Goal: Task Accomplishment & Management: Manage account settings

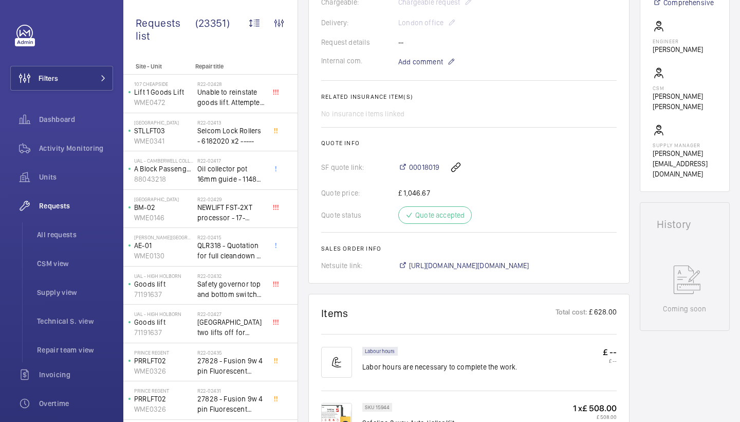
scroll to position [114, 0]
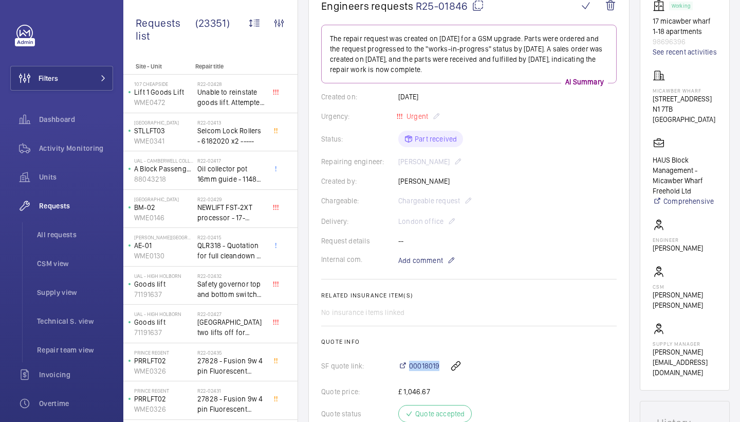
drag, startPoint x: 395, startPoint y: 369, endPoint x: 440, endPoint y: 367, distance: 44.8
click at [440, 367] on div "SF quote link: 00018019" at bounding box center [469, 365] width 296 height 25
copy div "00018019"
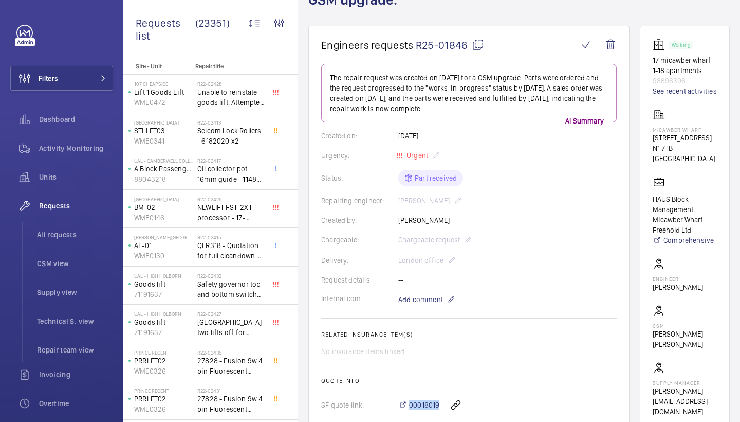
scroll to position [69, 0]
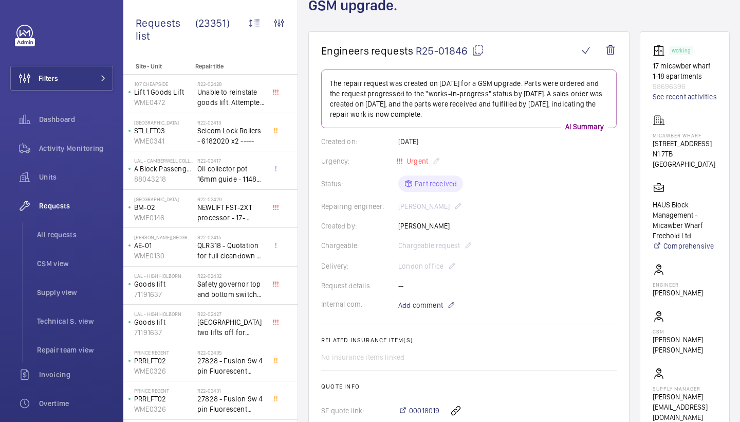
click at [484, 49] on h1 "Engineers requests R25-01846" at bounding box center [449, 50] width 257 height 13
click at [478, 49] on mat-icon at bounding box center [478, 50] width 12 height 12
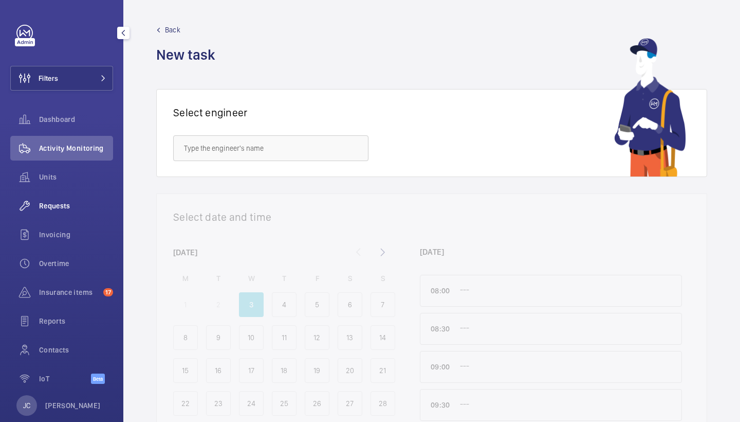
click at [70, 203] on span "Requests" at bounding box center [76, 206] width 74 height 10
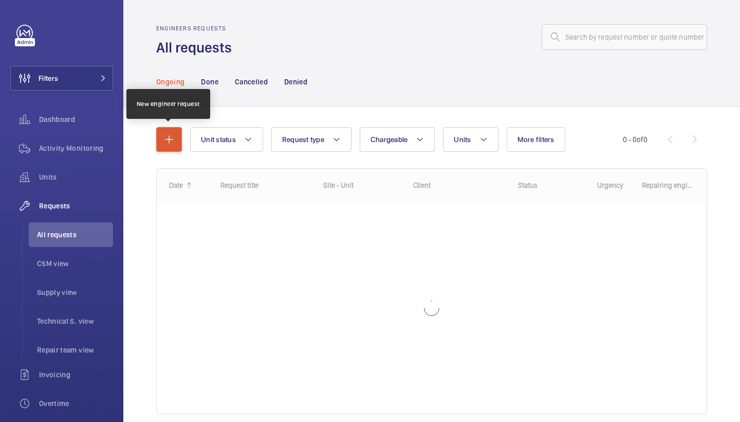
click at [173, 142] on mat-icon "button" at bounding box center [169, 139] width 12 height 12
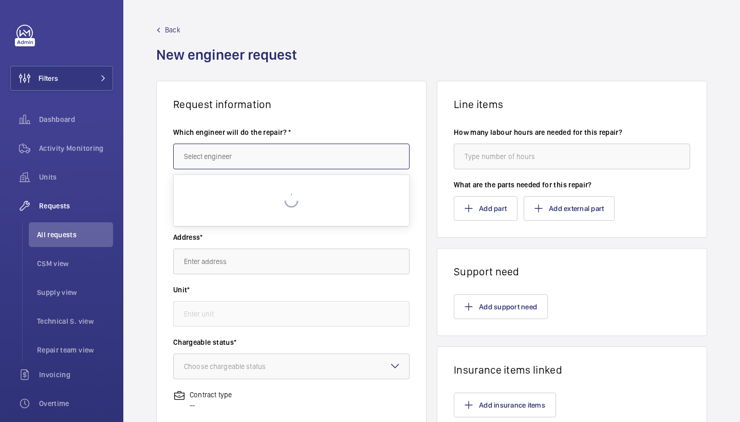
click at [248, 144] on input "text" at bounding box center [291, 156] width 237 height 26
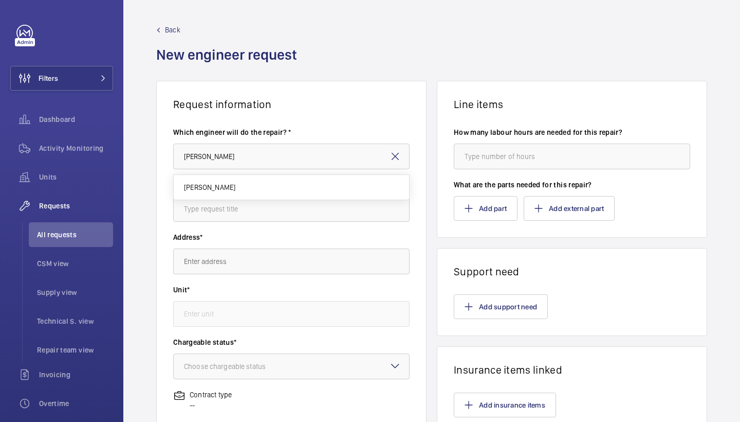
drag, startPoint x: 243, startPoint y: 157, endPoint x: 237, endPoint y: 187, distance: 30.1
click at [235, 184] on mat-option "[PERSON_NAME]" at bounding box center [292, 187] width 236 height 25
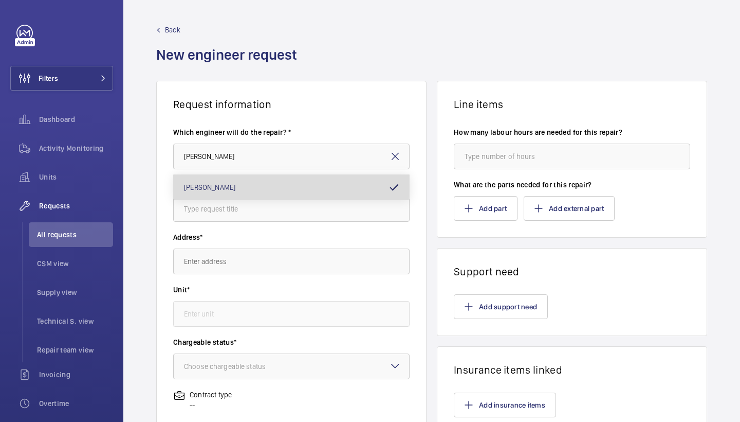
type input "Keith"
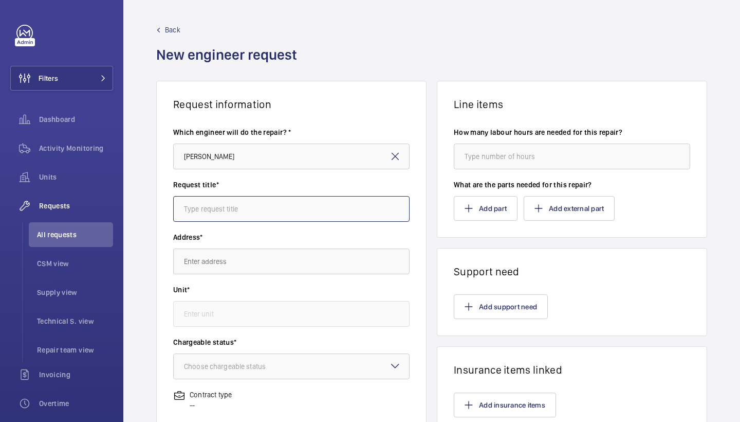
click at [250, 208] on input "text" at bounding box center [291, 209] width 237 height 26
type input "safeline"
click at [266, 270] on input "text" at bounding box center [291, 261] width 237 height 26
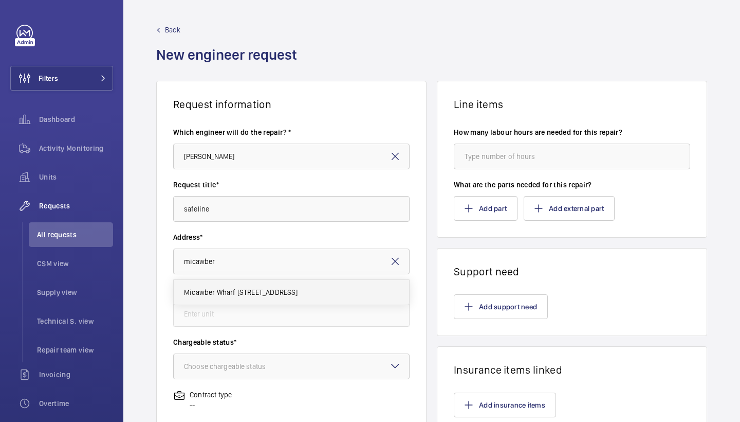
click at [290, 291] on span "Micawber Wharf 17 Micawber St, N1 7TB LONDON" at bounding box center [241, 292] width 114 height 10
type input "Micawber Wharf 17 Micawber St, N1 7TB LONDON"
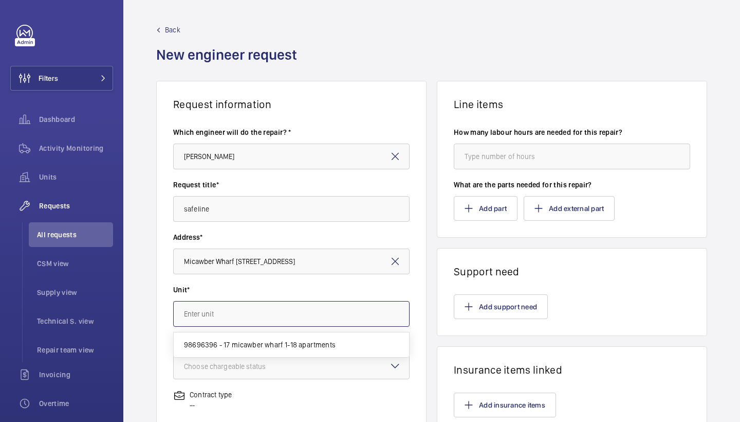
click at [289, 318] on input "text" at bounding box center [291, 314] width 237 height 26
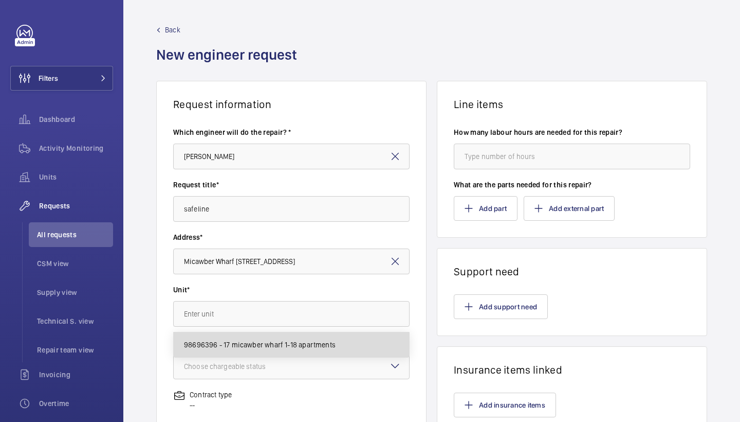
click at [298, 340] on span "98696396 - 17 micawber wharf 1-18 apartments" at bounding box center [260, 344] width 152 height 10
type input "98696396 - 17 micawber wharf 1-18 apartments"
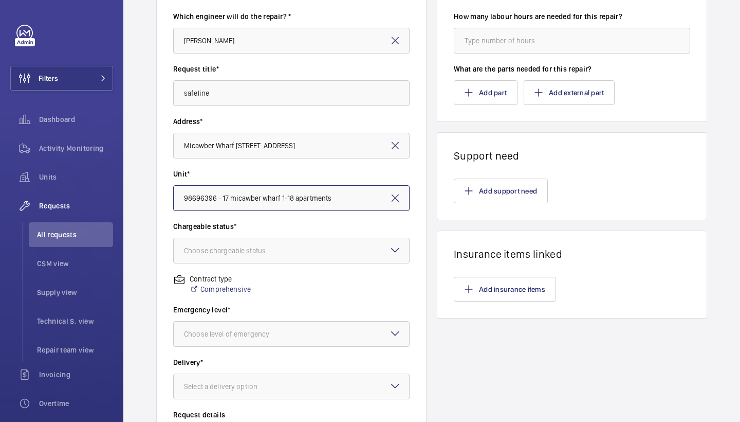
scroll to position [115, 0]
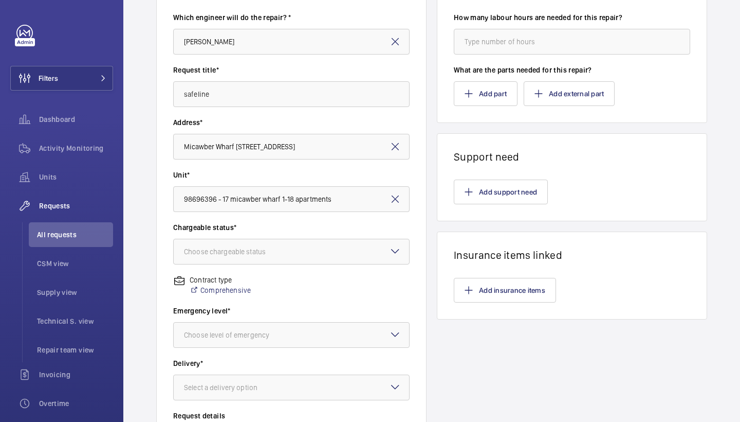
click at [348, 237] on wm-front-input-dropdown "Chargeable status* Choose chargeable status" at bounding box center [291, 243] width 237 height 42
click at [346, 252] on div at bounding box center [292, 251] width 236 height 25
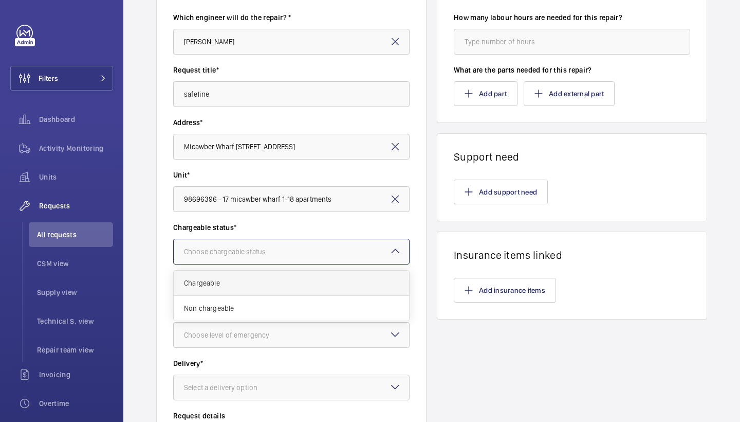
click at [329, 283] on span "Chargeable" at bounding box center [291, 283] width 215 height 10
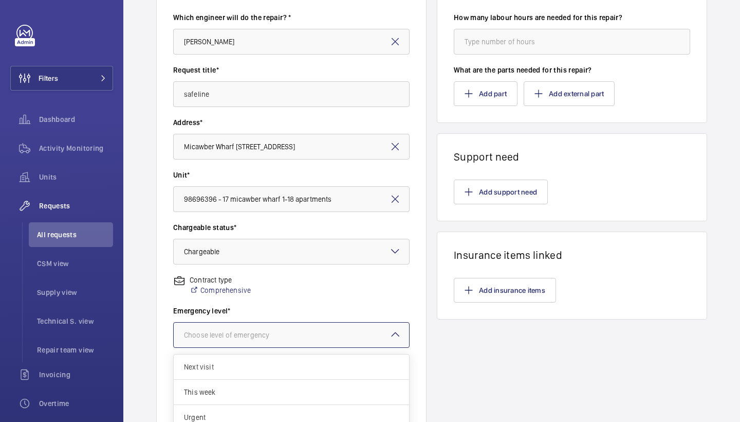
click at [353, 335] on div at bounding box center [292, 334] width 236 height 25
click at [297, 390] on span "This week" at bounding box center [291, 392] width 215 height 10
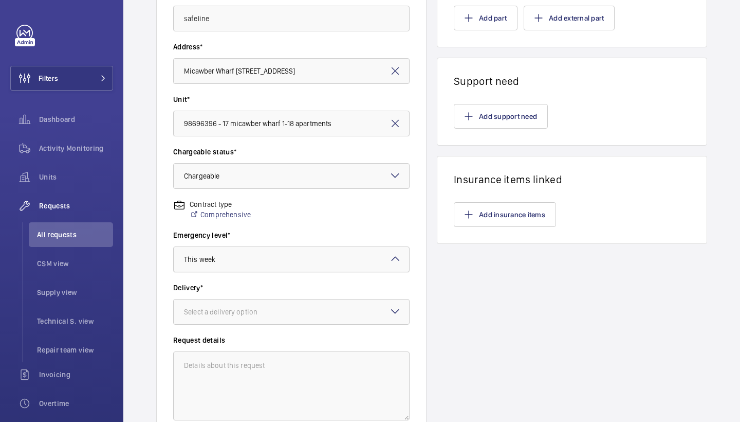
scroll to position [208, 0]
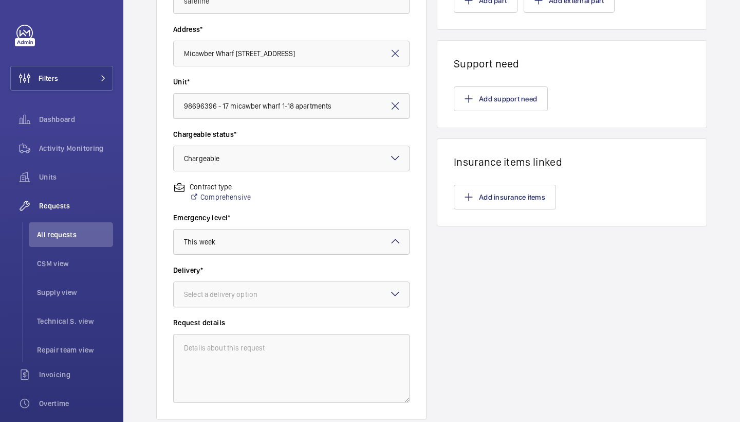
click at [330, 303] on div at bounding box center [292, 294] width 236 height 25
click at [277, 384] on div "London office" at bounding box center [292, 376] width 236 height 25
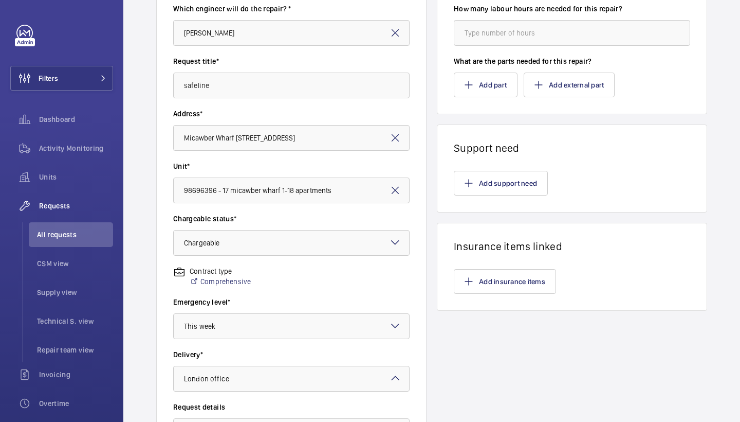
scroll to position [123, 0]
click at [466, 185] on mat-icon "button" at bounding box center [469, 183] width 8 height 8
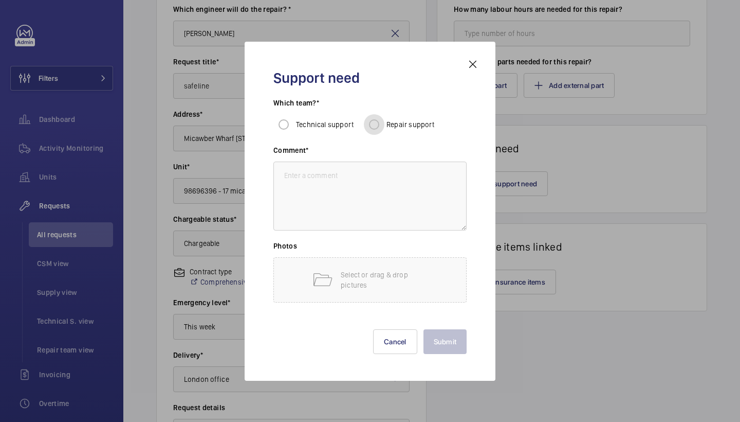
click at [374, 123] on input "Repair support" at bounding box center [374, 124] width 21 height 21
radio input "true"
click at [375, 170] on textarea at bounding box center [370, 195] width 193 height 69
type textarea "fit safeline"
click at [454, 342] on button "Submit" at bounding box center [446, 341] width 44 height 25
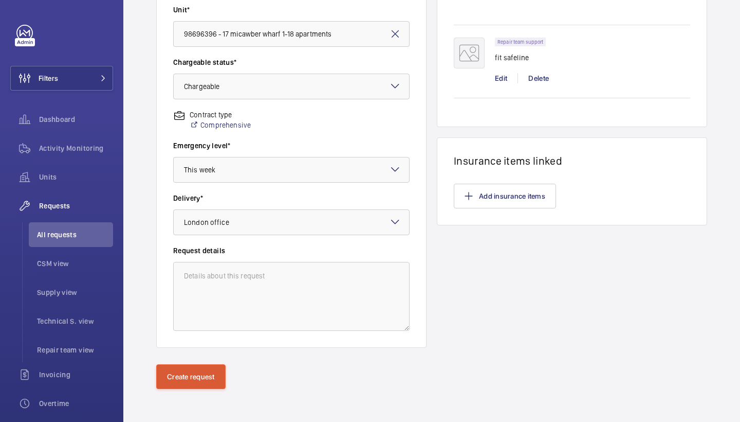
scroll to position [280, 0]
click at [197, 374] on button "Create request" at bounding box center [190, 376] width 69 height 25
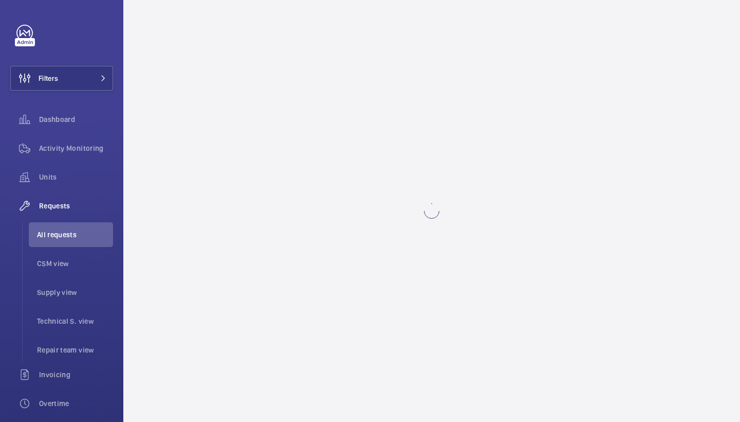
scroll to position [0, 0]
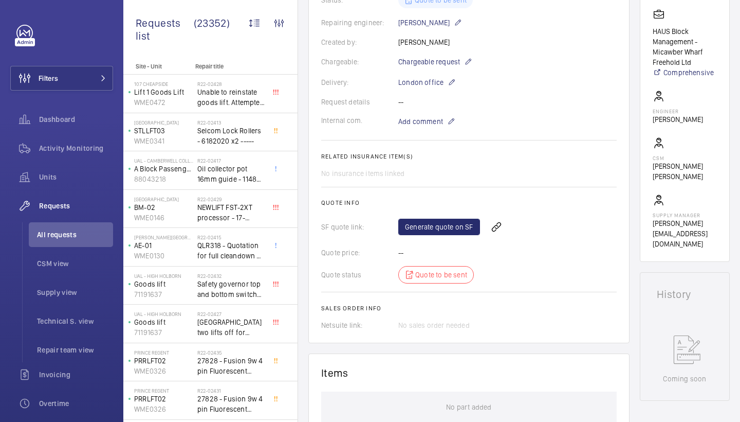
scroll to position [243, 0]
click at [496, 228] on wm-front-icon-button at bounding box center [496, 225] width 25 height 25
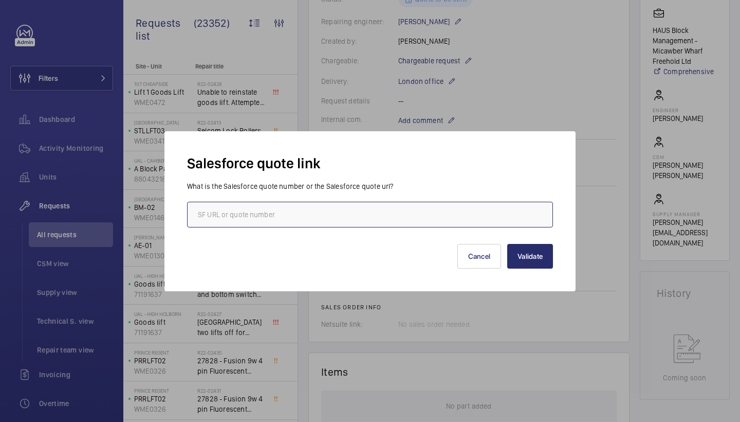
click at [287, 214] on input "text" at bounding box center [370, 215] width 366 height 26
paste input "00018019"
type input "00018019"
click at [527, 247] on button "Validate" at bounding box center [531, 256] width 46 height 25
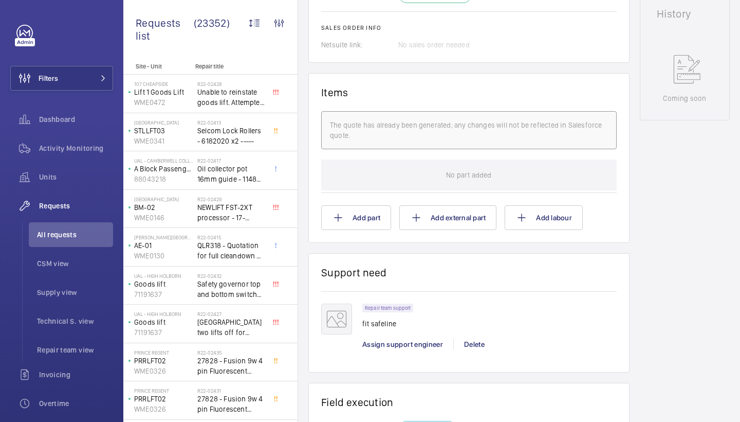
scroll to position [325, 0]
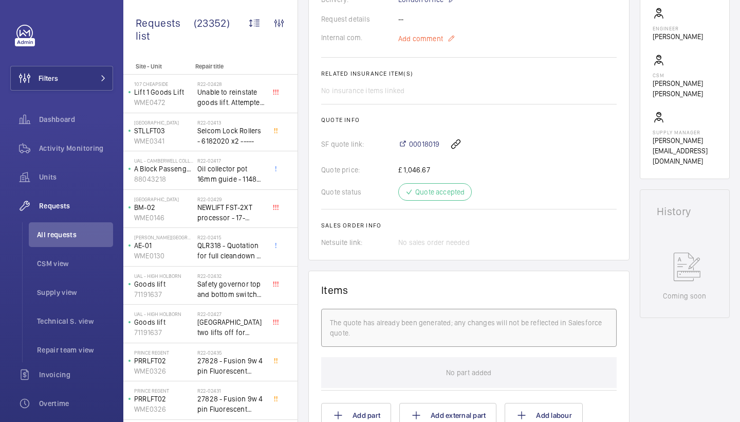
click at [415, 44] on span "Add comment" at bounding box center [421, 38] width 45 height 10
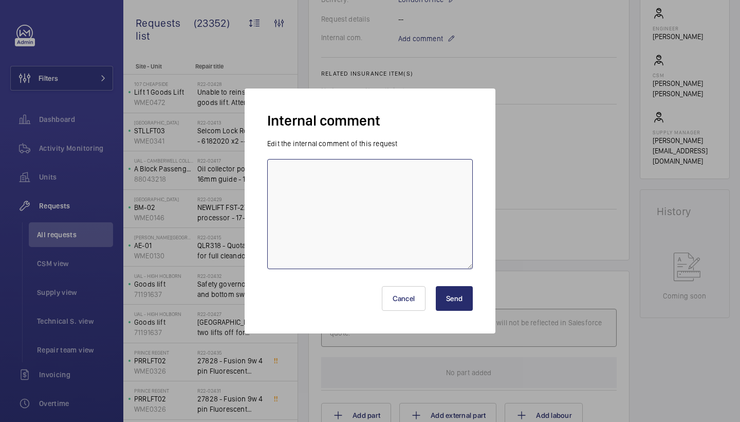
click at [413, 176] on textarea at bounding box center [370, 214] width 206 height 110
paste textarea "R25-01846"
type textarea "ordered under R25-01846"
click at [462, 291] on button "Send" at bounding box center [454, 298] width 37 height 25
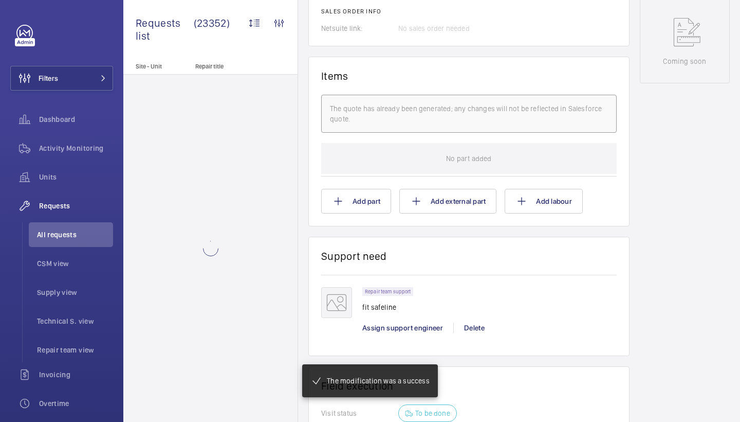
scroll to position [644, 0]
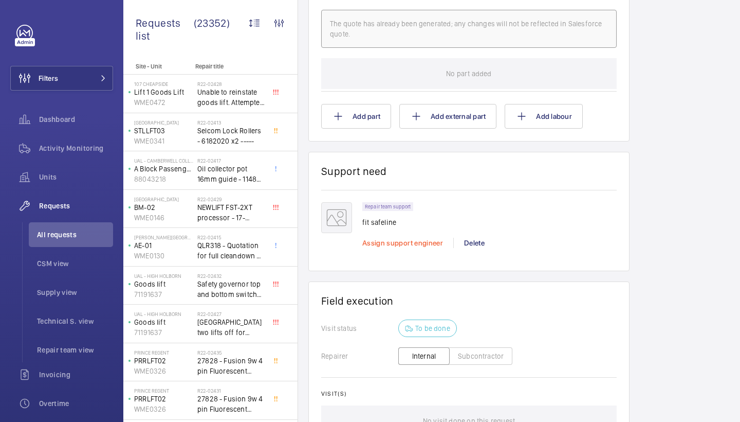
click at [387, 239] on span "Assign support engineer" at bounding box center [403, 243] width 81 height 8
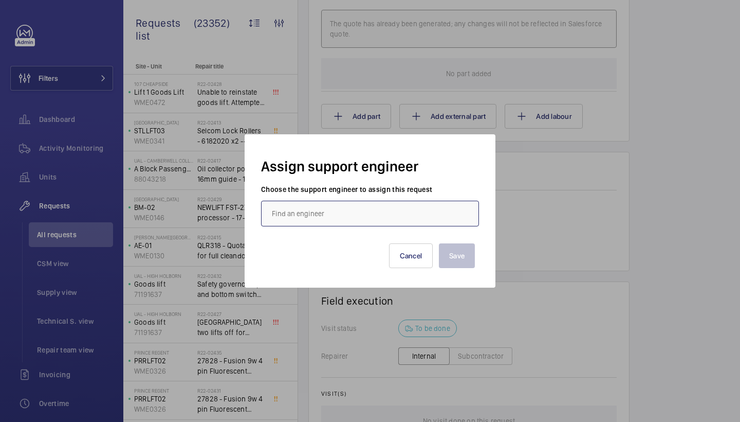
click at [396, 222] on input "text" at bounding box center [370, 214] width 218 height 26
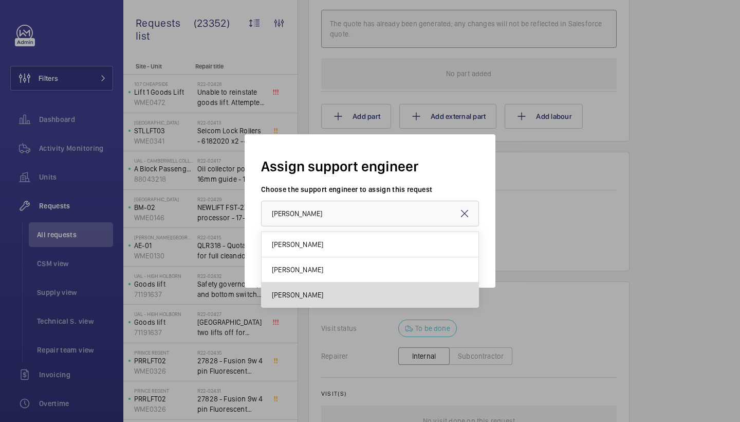
click at [384, 301] on mat-option "[PERSON_NAME]" at bounding box center [370, 294] width 217 height 25
type input "[PERSON_NAME]"
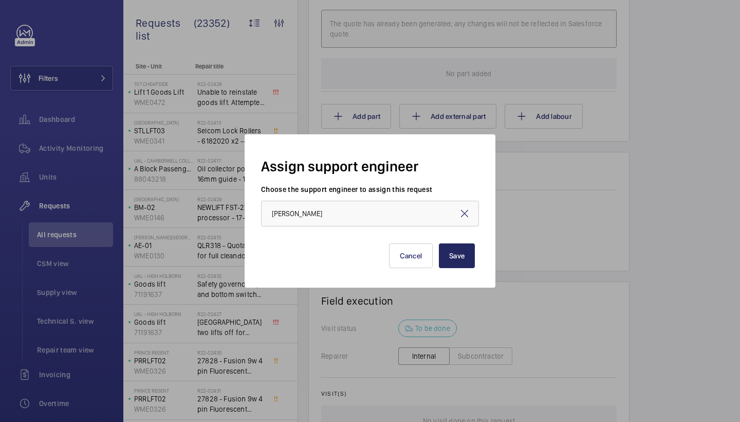
click at [463, 244] on button "Save" at bounding box center [457, 255] width 36 height 25
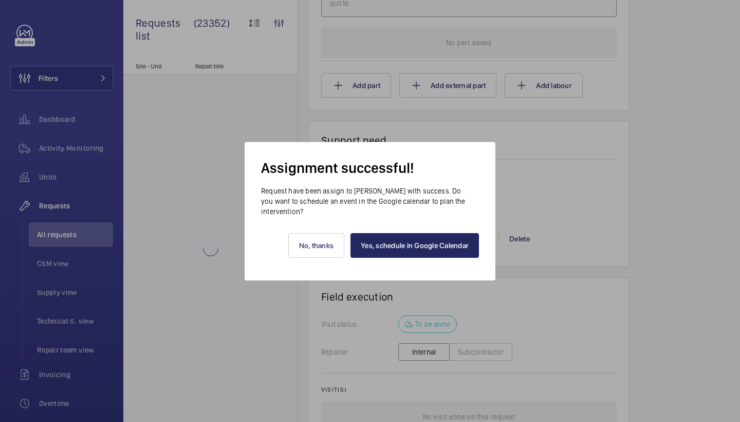
click at [454, 243] on link "Yes, schedule in Google Calendar" at bounding box center [415, 245] width 129 height 25
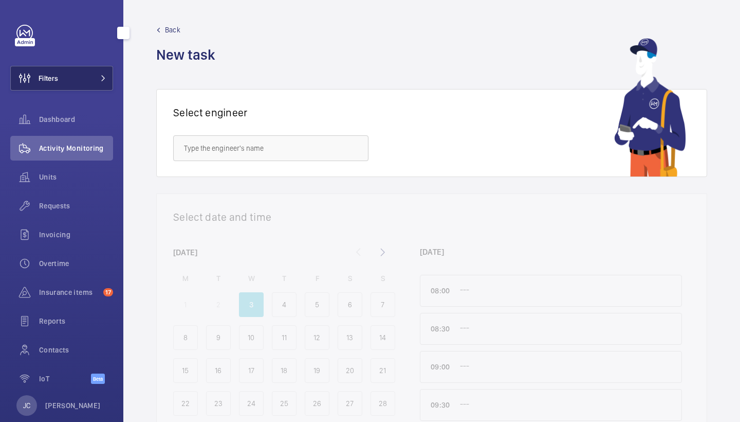
click at [85, 76] on button "Filters" at bounding box center [61, 78] width 103 height 25
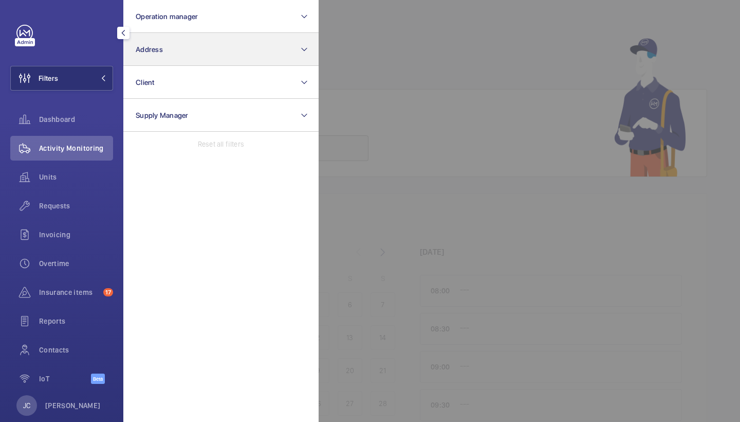
click at [205, 57] on button "Address" at bounding box center [220, 49] width 195 height 33
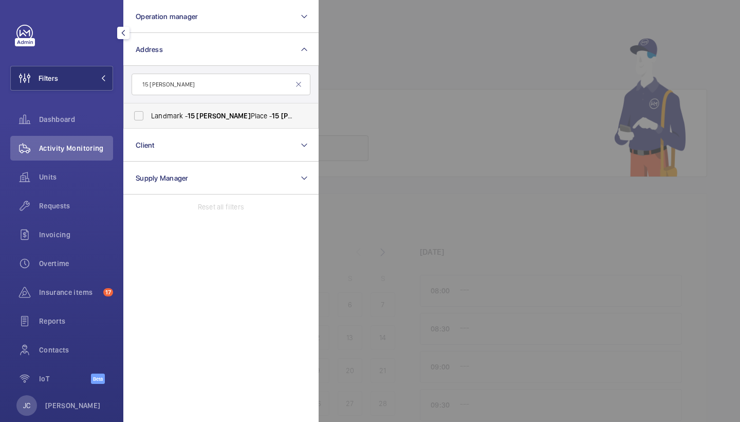
type input "15 alfred"
click at [210, 122] on label "Landmark - 15 Alfred Place - 15 Alfred Place, LONDON WC1E 7EB" at bounding box center [213, 115] width 179 height 25
click at [149, 122] on input "Landmark - 15 Alfred Place - 15 Alfred Place, LONDON WC1E 7EB" at bounding box center [139, 115] width 21 height 21
checkbox input "true"
click at [86, 153] on span "Activity Monitoring" at bounding box center [76, 148] width 74 height 10
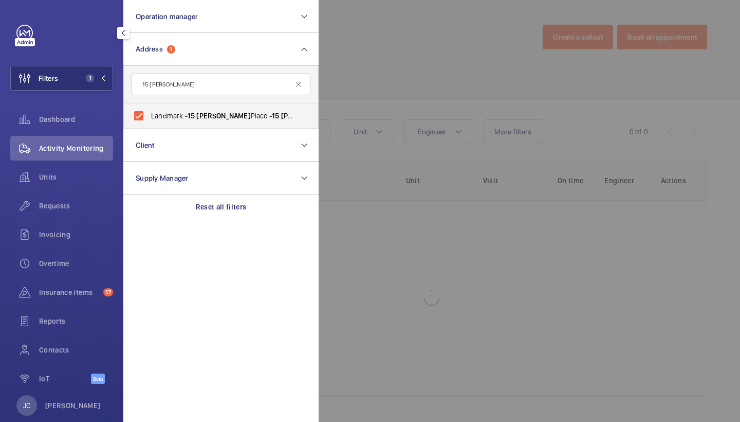
click at [383, 113] on div at bounding box center [689, 211] width 740 height 422
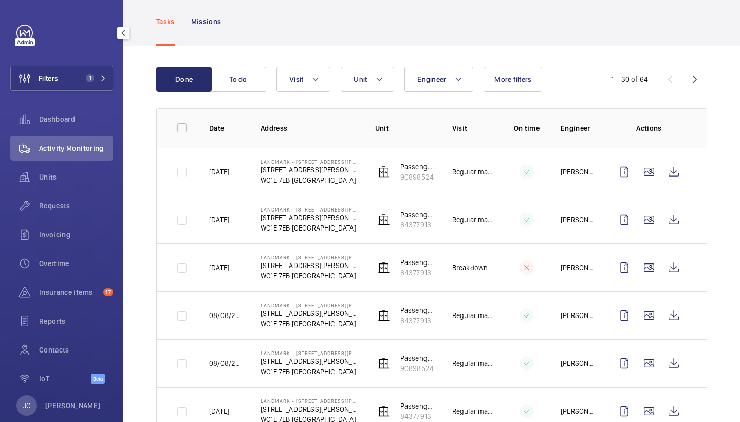
scroll to position [49, 0]
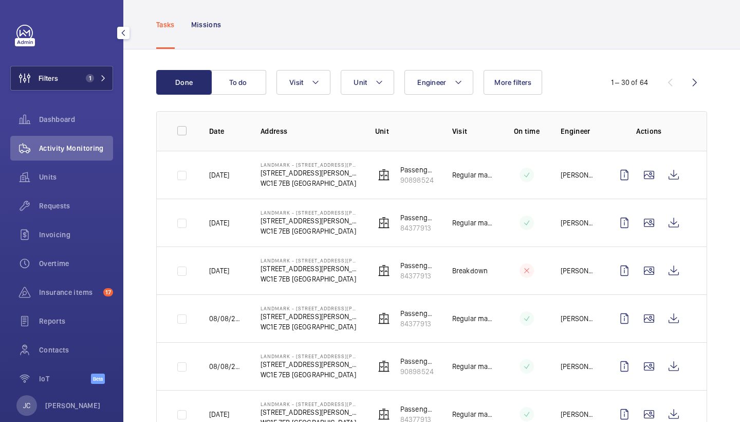
click at [80, 81] on button "Filters 1" at bounding box center [61, 78] width 103 height 25
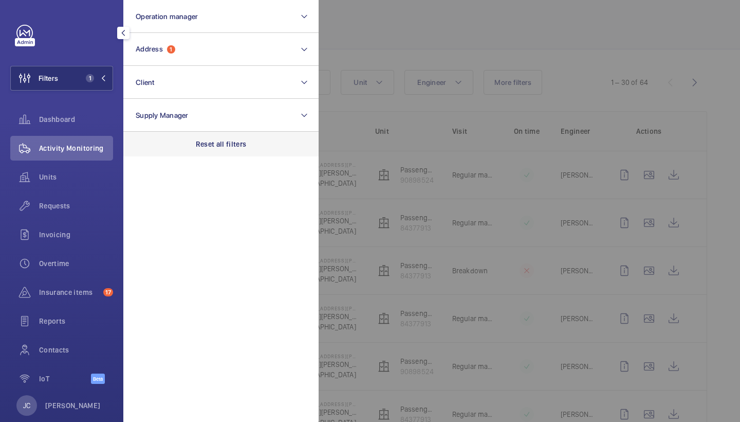
click at [230, 146] on p "Reset all filters" at bounding box center [221, 144] width 51 height 10
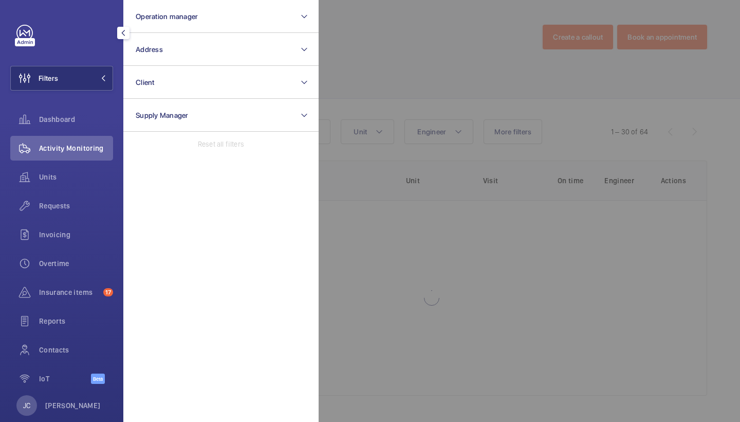
click at [455, 92] on div at bounding box center [689, 211] width 740 height 422
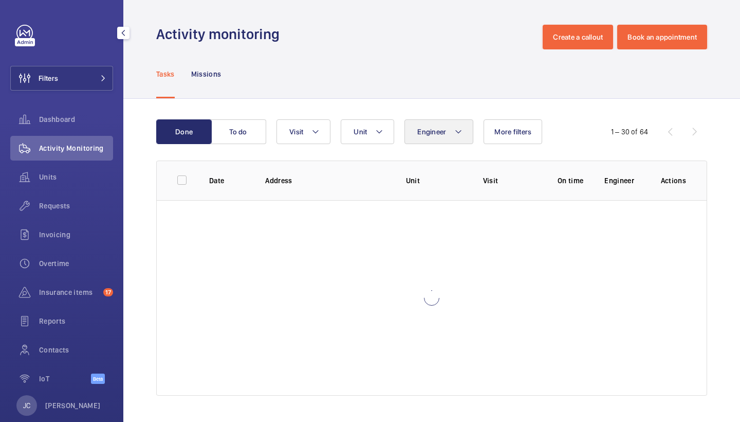
click at [449, 133] on button "Engineer" at bounding box center [439, 131] width 69 height 25
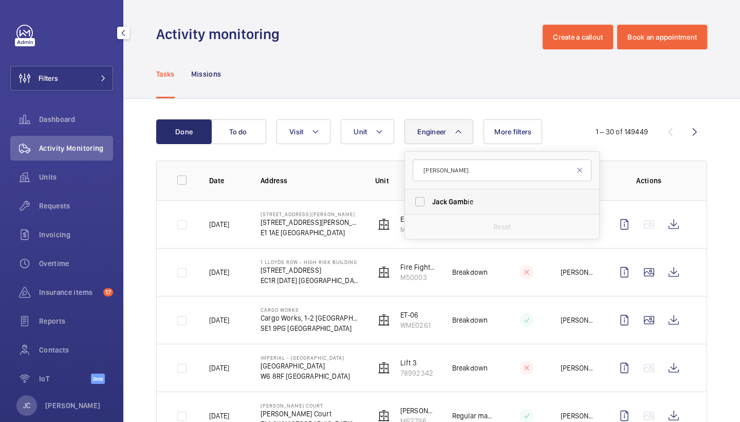
type input "jack gamb"
click at [444, 205] on span "Jack" at bounding box center [439, 201] width 15 height 8
click at [430, 205] on input "Jack Gamb ie" at bounding box center [420, 201] width 21 height 21
checkbox input "true"
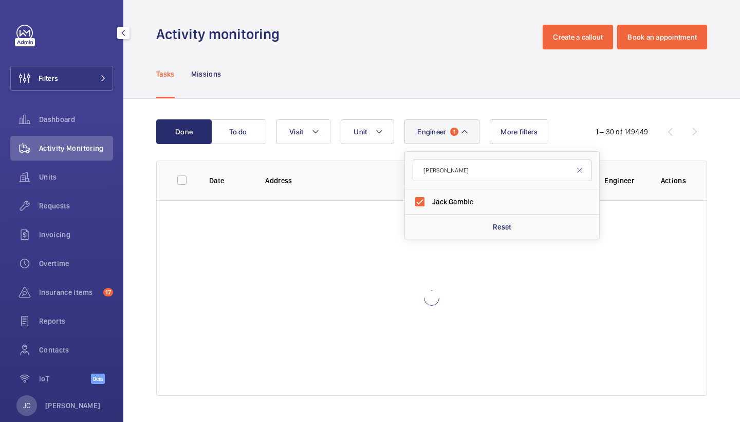
click at [453, 61] on div "Tasks Missions" at bounding box center [431, 73] width 551 height 49
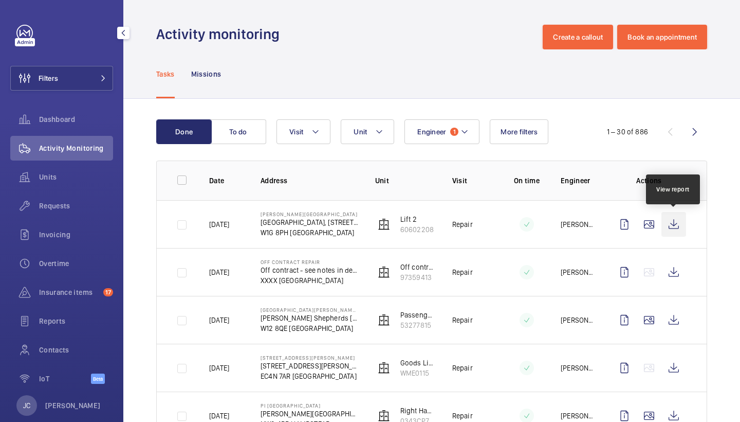
click at [678, 233] on wm-front-icon-button at bounding box center [674, 224] width 25 height 25
click at [63, 202] on span "Requests" at bounding box center [76, 206] width 74 height 10
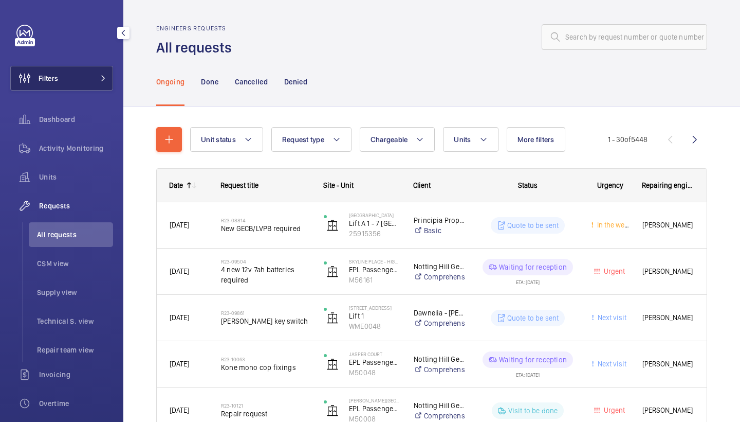
click at [104, 77] on mat-icon at bounding box center [103, 78] width 6 height 6
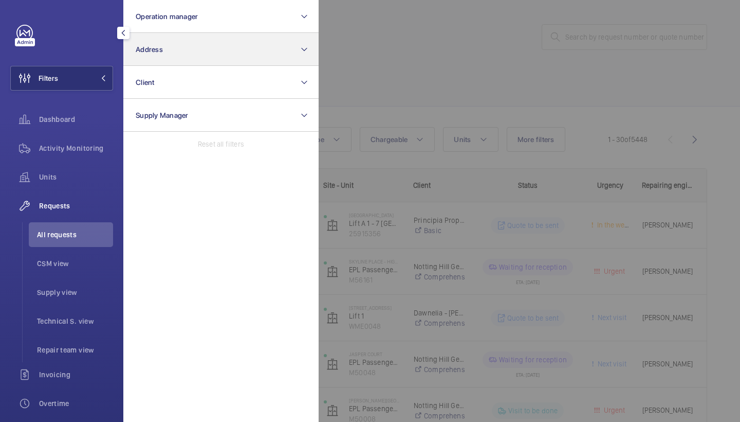
click at [179, 43] on button "Address" at bounding box center [220, 49] width 195 height 33
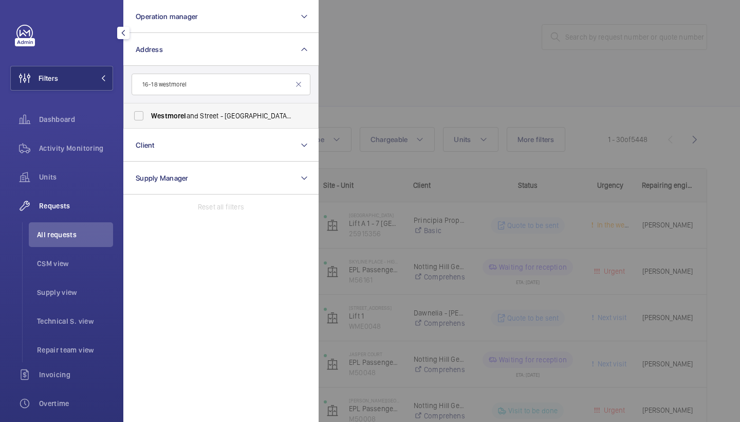
type input "16-18 westmorel"
click at [206, 119] on span "Westmorel and Street - UCLH, 16-18 Westmorel and Street,, LONDON W1G 8PH" at bounding box center [221, 116] width 141 height 10
click at [149, 119] on input "Westmorel and Street - UCLH, 16-18 Westmorel and Street,, LONDON W1G 8PH" at bounding box center [139, 115] width 21 height 21
checkbox input "true"
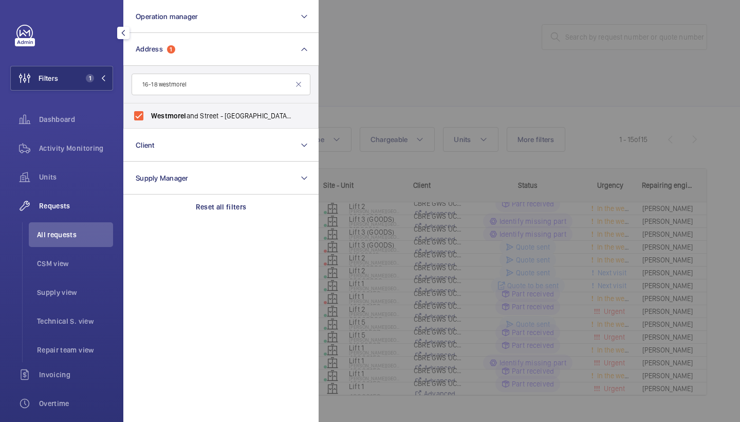
click at [424, 97] on div at bounding box center [689, 211] width 740 height 422
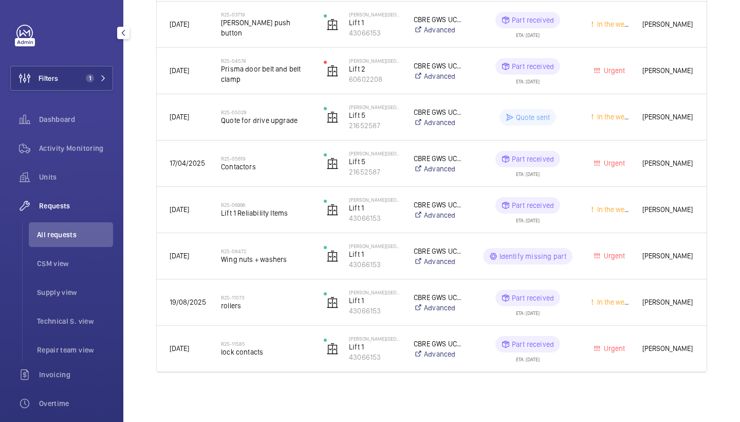
scroll to position [524, 0]
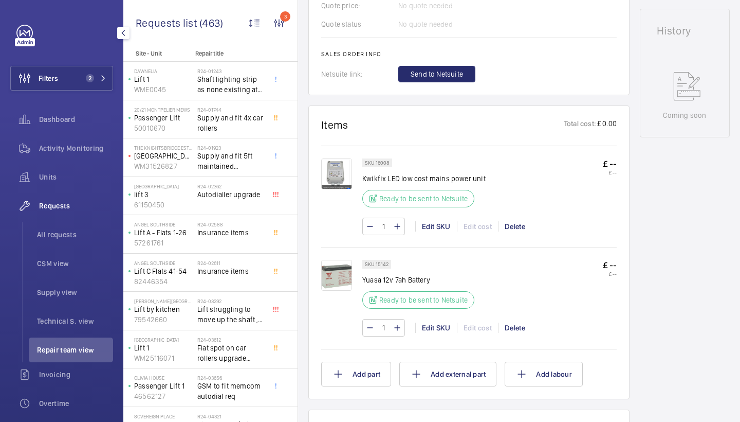
scroll to position [497, 0]
click at [453, 67] on span "Send to Netsuite" at bounding box center [437, 72] width 52 height 10
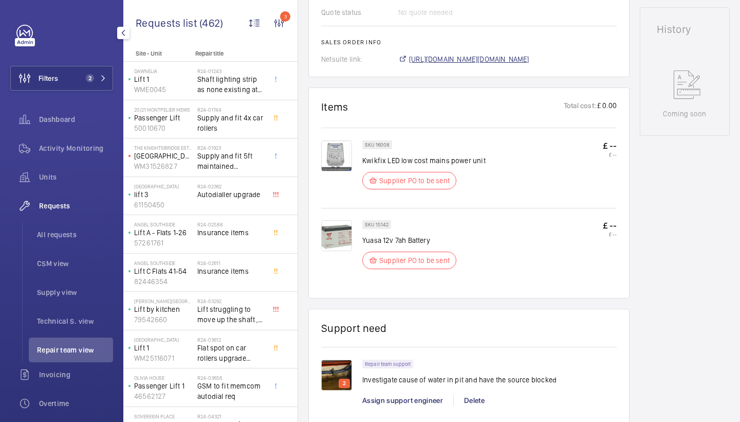
click at [481, 60] on span "https://6461500.app.netsuite.com/app/accounting/transactions/salesord.nl?id=297…" at bounding box center [469, 59] width 120 height 10
click at [511, 59] on span "https://6461500.app.netsuite.com/app/accounting/transactions/salesord.nl?id=297…" at bounding box center [469, 59] width 120 height 10
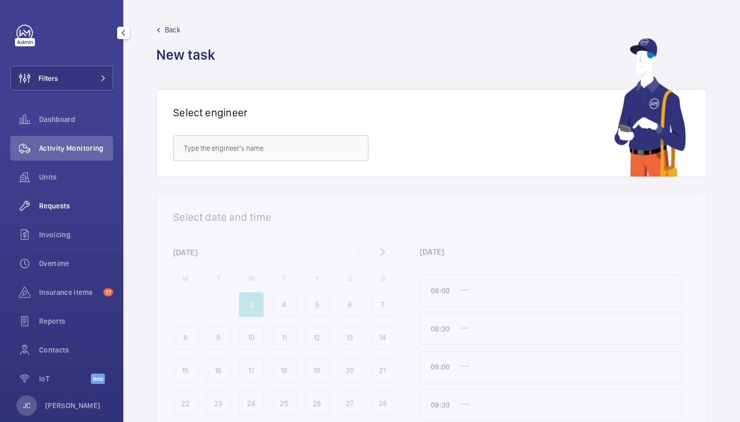
drag, startPoint x: 0, startPoint y: 0, endPoint x: 54, endPoint y: 193, distance: 200.7
click at [51, 204] on span "Requests" at bounding box center [76, 206] width 74 height 10
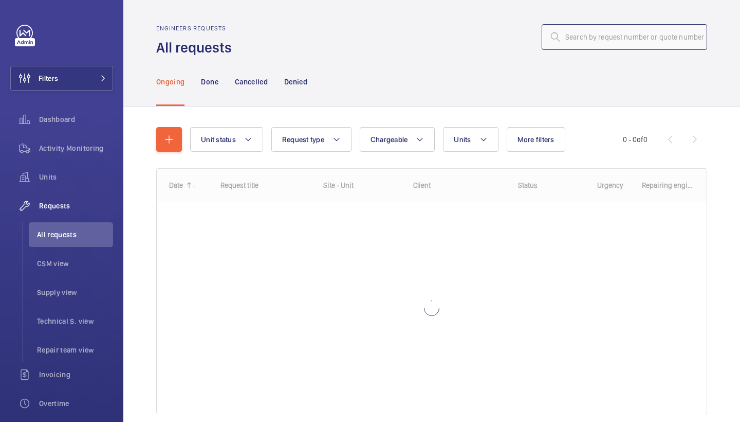
click at [590, 31] on input "text" at bounding box center [625, 37] width 166 height 26
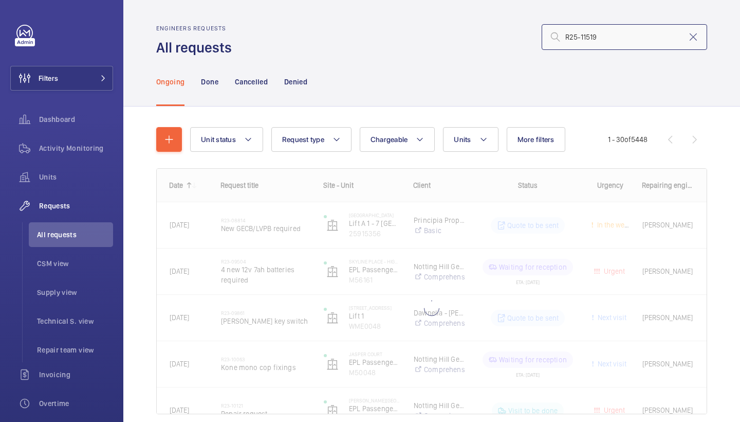
type input "R25-11519"
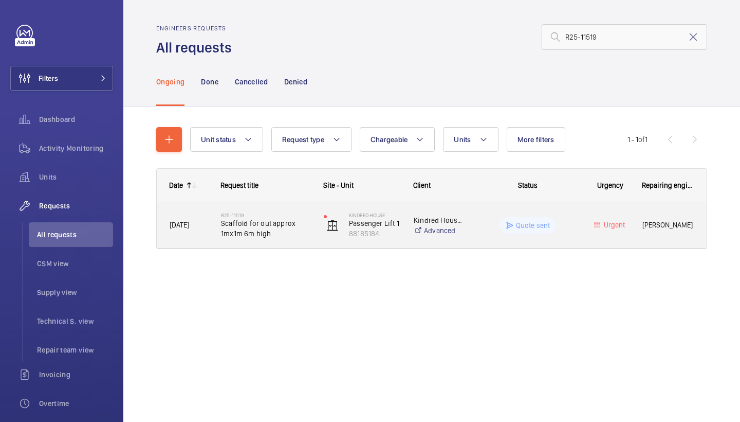
click at [266, 226] on span "Scaffold for out approx 1mx1m 6m high" at bounding box center [265, 228] width 89 height 21
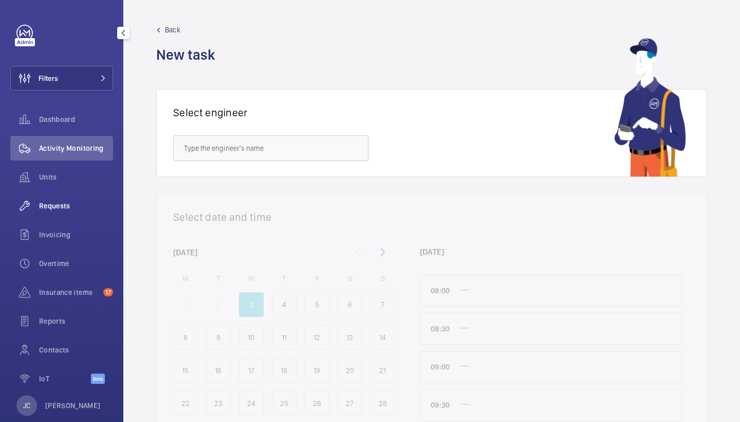
click at [57, 200] on div "Requests" at bounding box center [61, 205] width 103 height 25
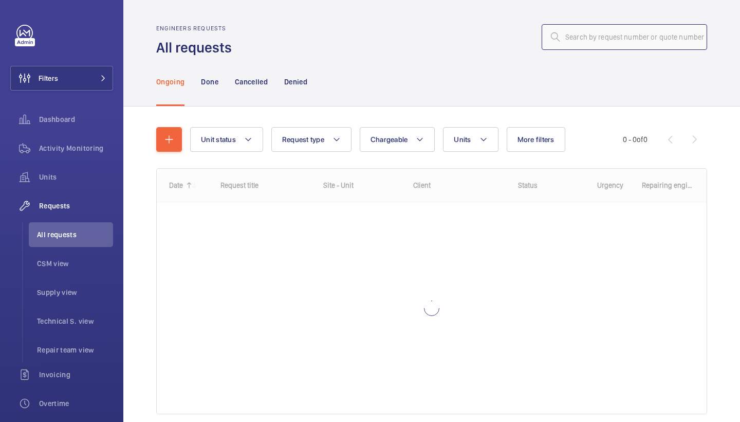
click at [605, 41] on input "text" at bounding box center [625, 37] width 166 height 26
paste input "R25-11519"
type input "R25-11519"
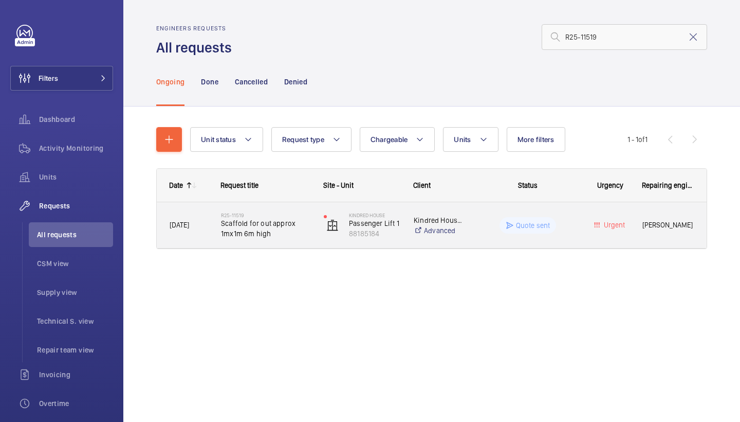
click at [256, 228] on span "Scaffold for out approx 1mx1m 6m high" at bounding box center [265, 228] width 89 height 21
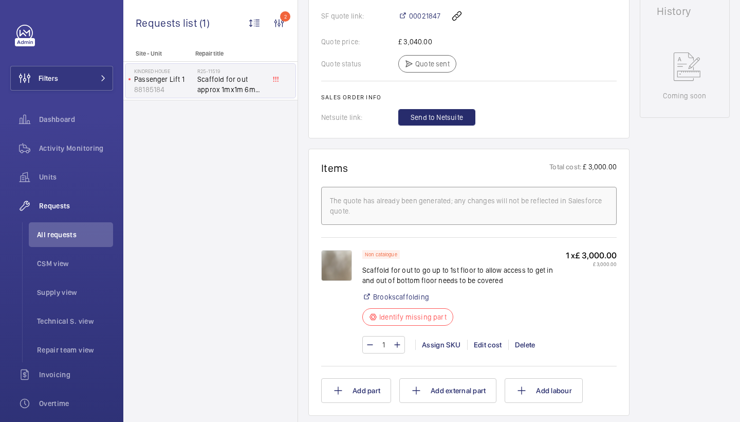
scroll to position [698, 0]
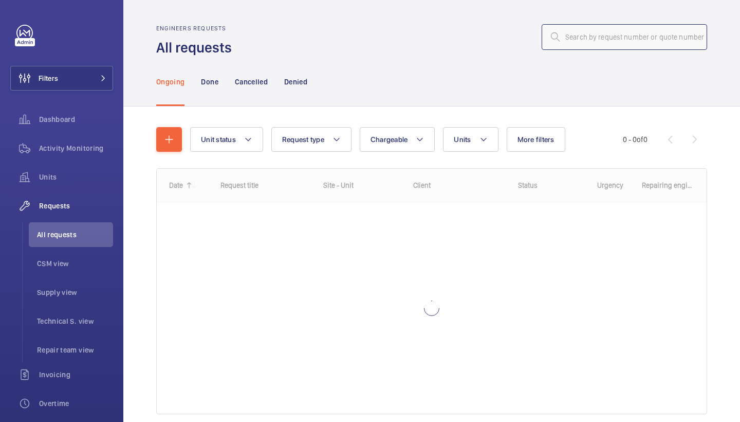
click at [593, 39] on input "text" at bounding box center [625, 37] width 166 height 26
paste input "R25-11633"
type input "R25-11633"
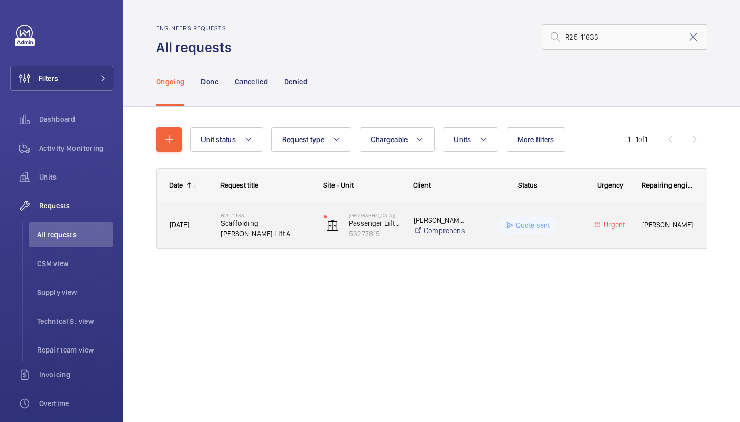
click at [265, 247] on div "R25-11633 Scaffolding - [PERSON_NAME] Lift A" at bounding box center [260, 225] width 102 height 46
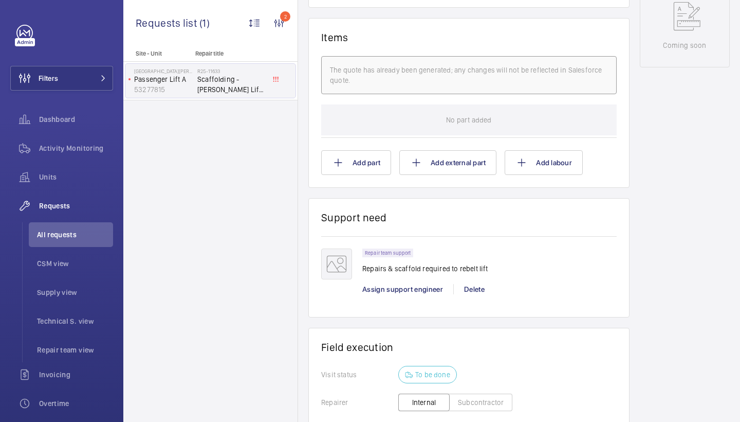
scroll to position [641, 0]
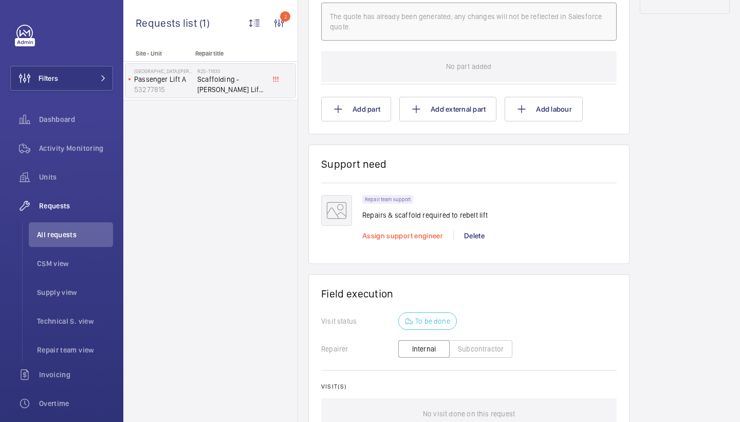
click at [414, 232] on span "Assign support engineer" at bounding box center [403, 235] width 81 height 8
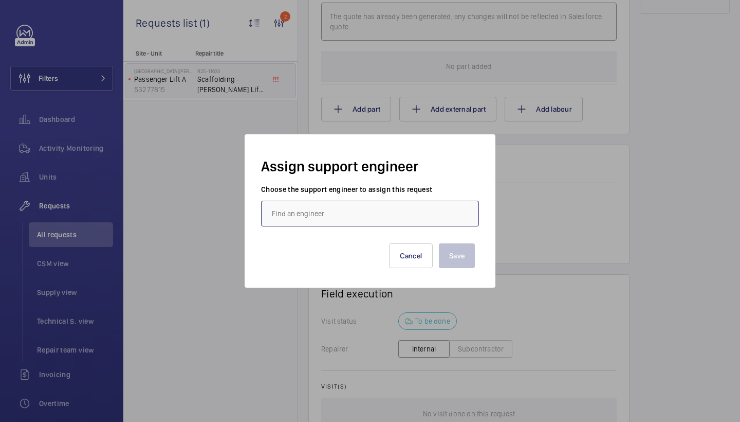
click at [376, 222] on input "text" at bounding box center [370, 214] width 218 height 26
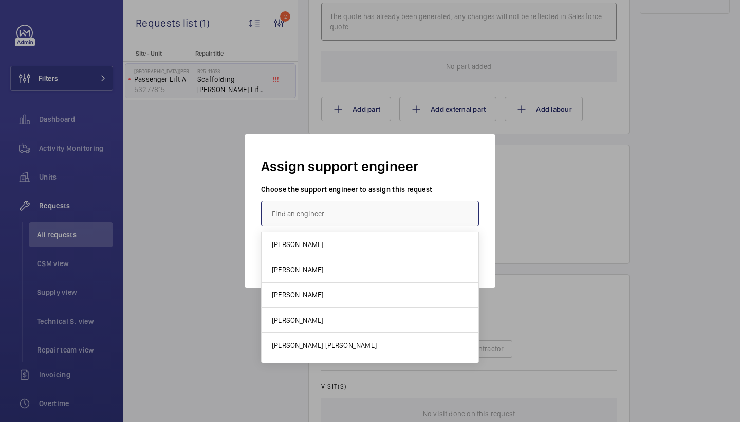
click at [384, 219] on input "text" at bounding box center [370, 214] width 218 height 26
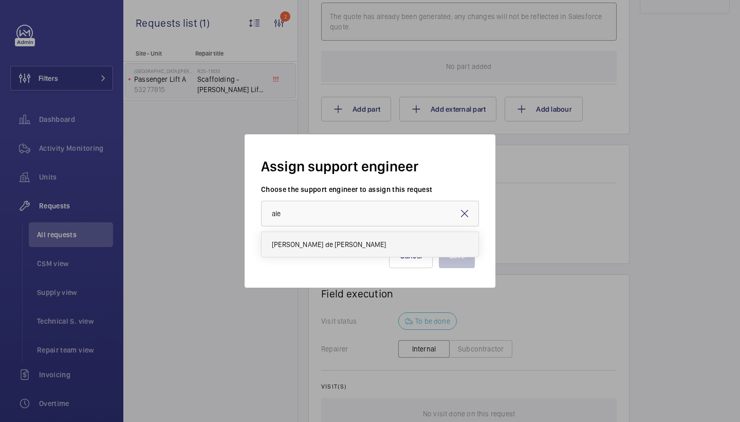
click at [339, 248] on span "[PERSON_NAME] de [PERSON_NAME]" at bounding box center [329, 244] width 114 height 10
type input "[PERSON_NAME] de [PERSON_NAME]"
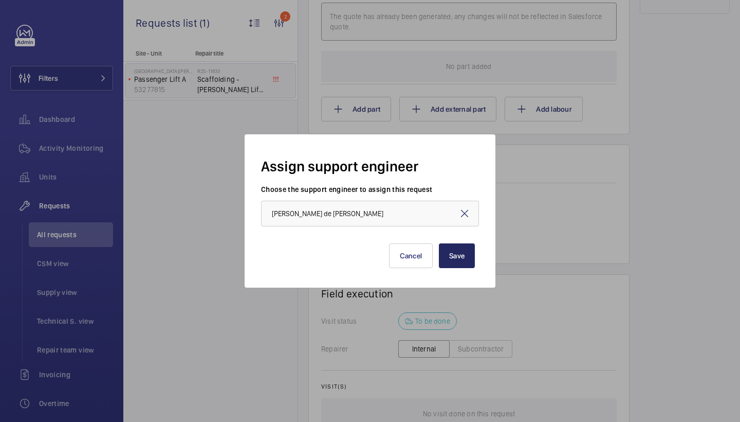
click at [457, 249] on button "Save" at bounding box center [457, 255] width 36 height 25
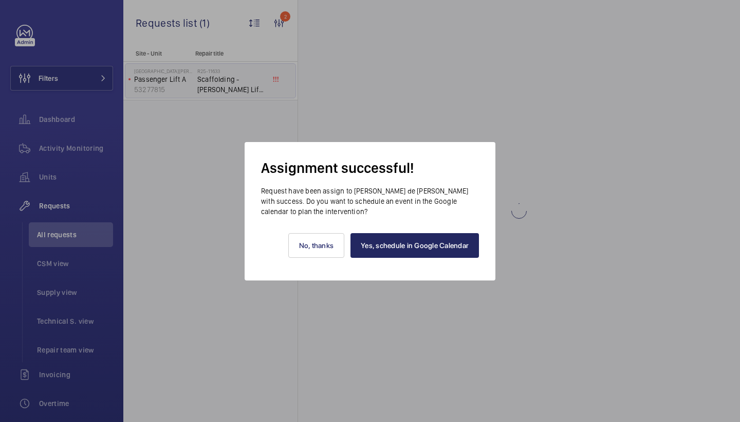
click at [415, 239] on link "Yes, schedule in Google Calendar" at bounding box center [415, 245] width 129 height 25
